Goal: Transaction & Acquisition: Subscribe to service/newsletter

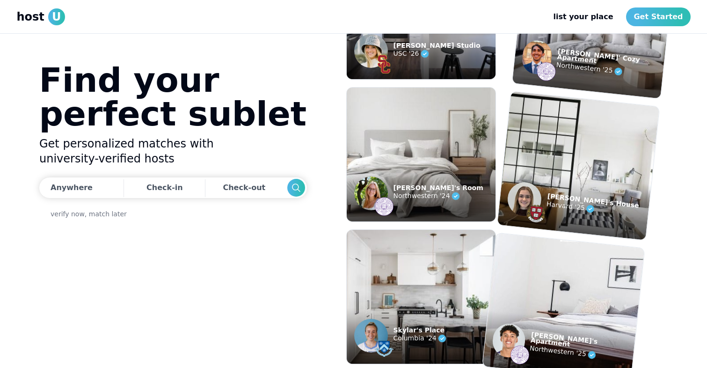
click at [258, 55] on section "Find your perfect sublet Get personalized matches with university-verified host…" at bounding box center [354, 201] width 644 height 334
click at [247, 58] on section "Find your perfect sublet Get personalized matches with university-verified host…" at bounding box center [354, 201] width 644 height 334
click at [668, 15] on link "Get Started" at bounding box center [658, 16] width 64 height 19
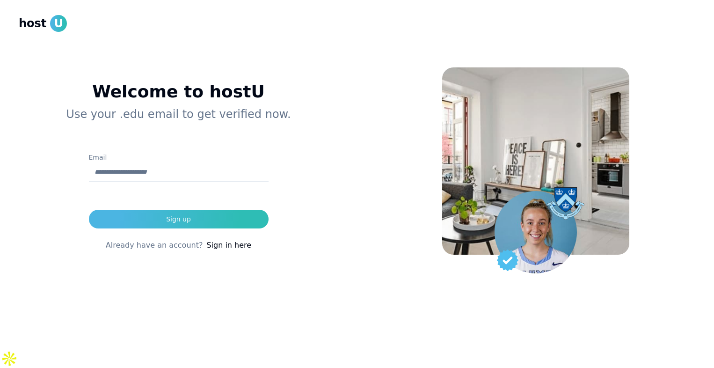
click at [120, 172] on input "Email" at bounding box center [179, 172] width 180 height 19
type input "**********"
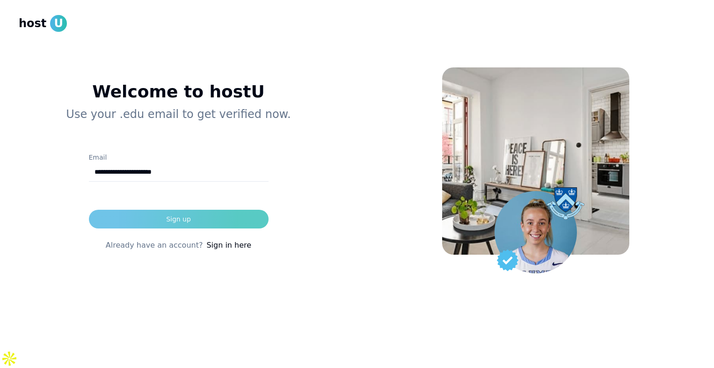
click at [150, 217] on button "Sign up" at bounding box center [179, 219] width 180 height 19
click at [192, 220] on use "submit" at bounding box center [194, 219] width 5 height 5
